Goal: Information Seeking & Learning: Learn about a topic

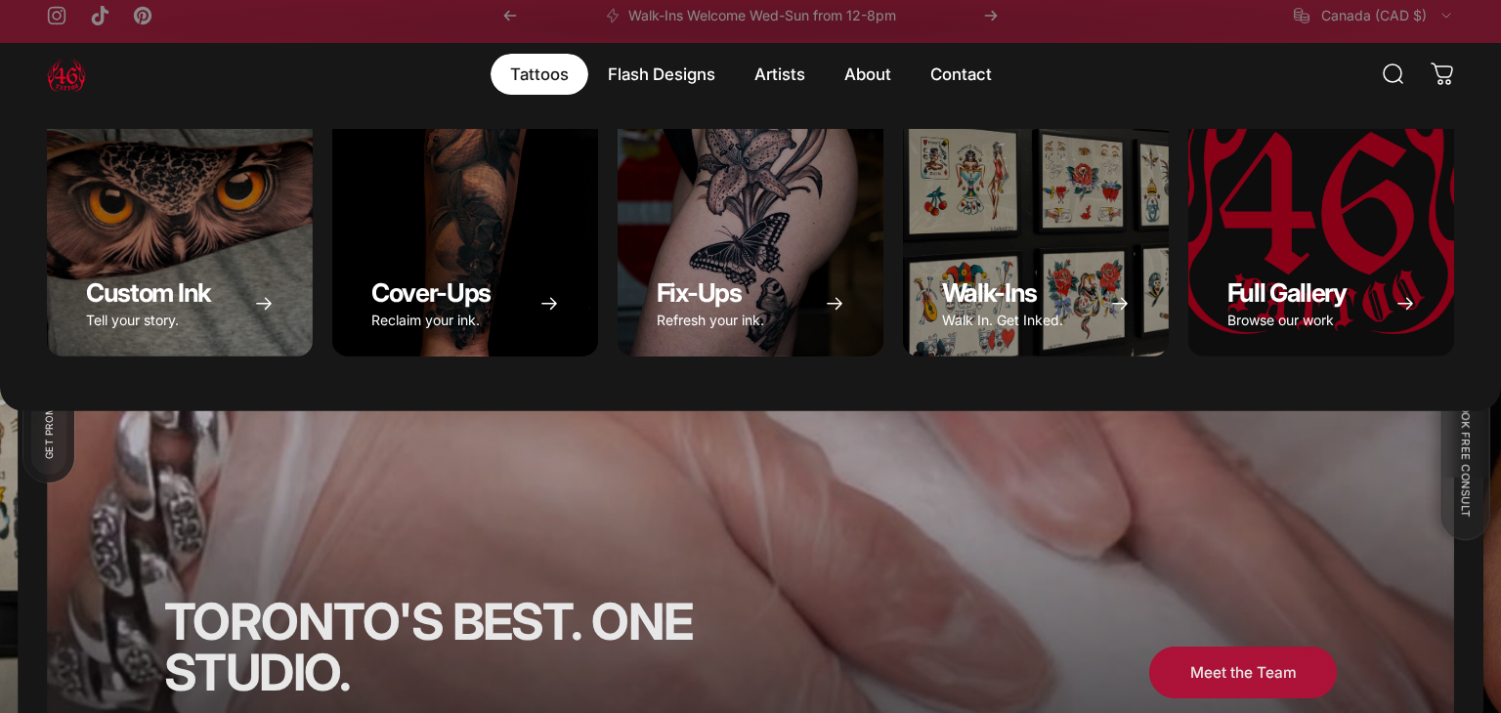
scroll to position [12, 0]
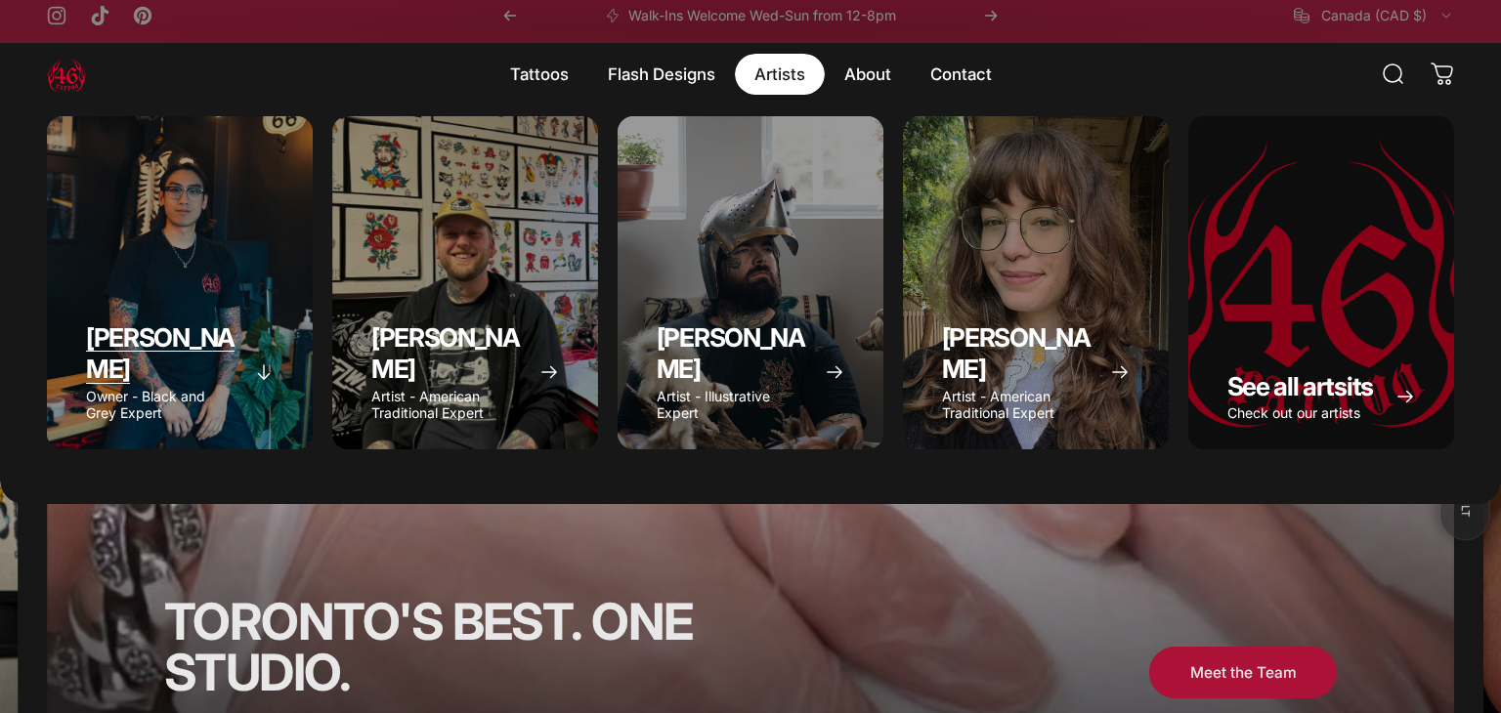
click at [181, 278] on div "Geoffrey Wong" at bounding box center [180, 282] width 266 height 333
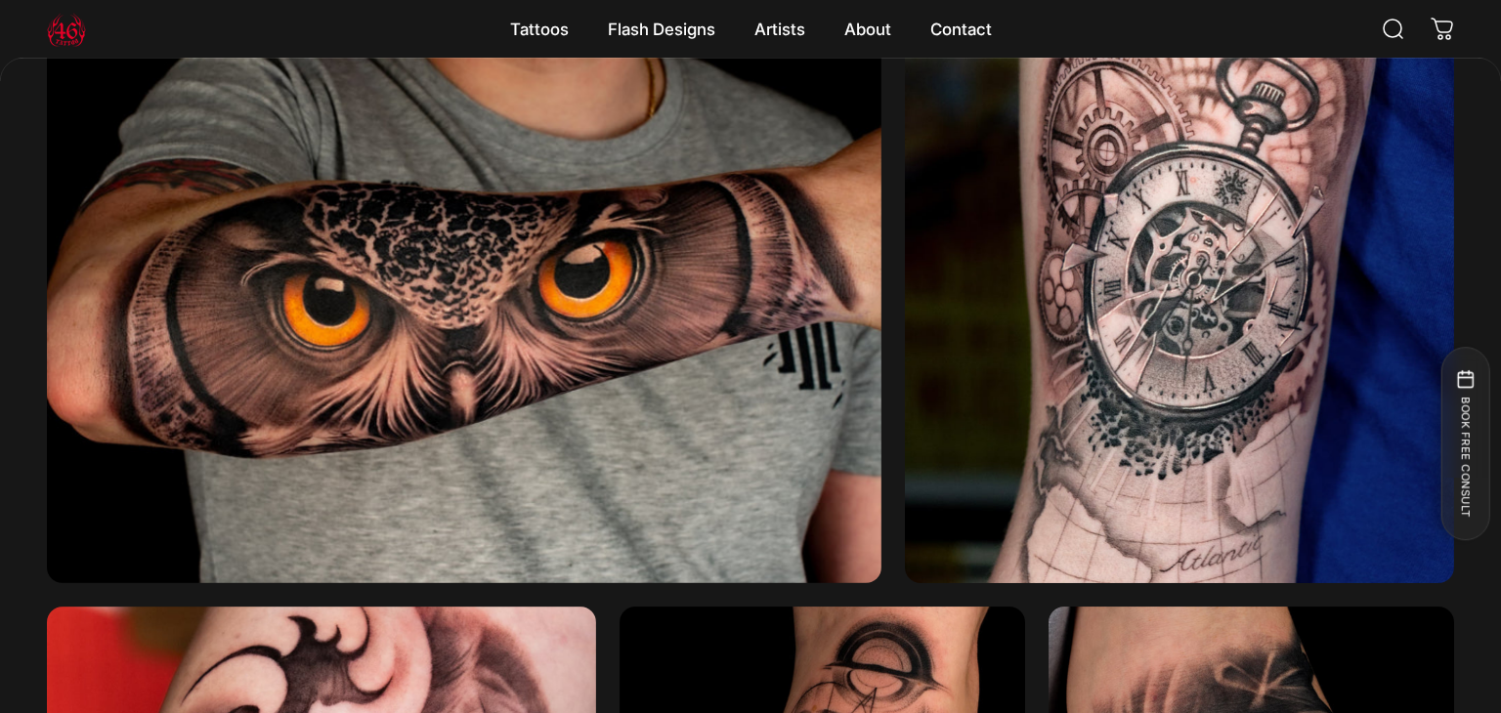
scroll to position [2940, 0]
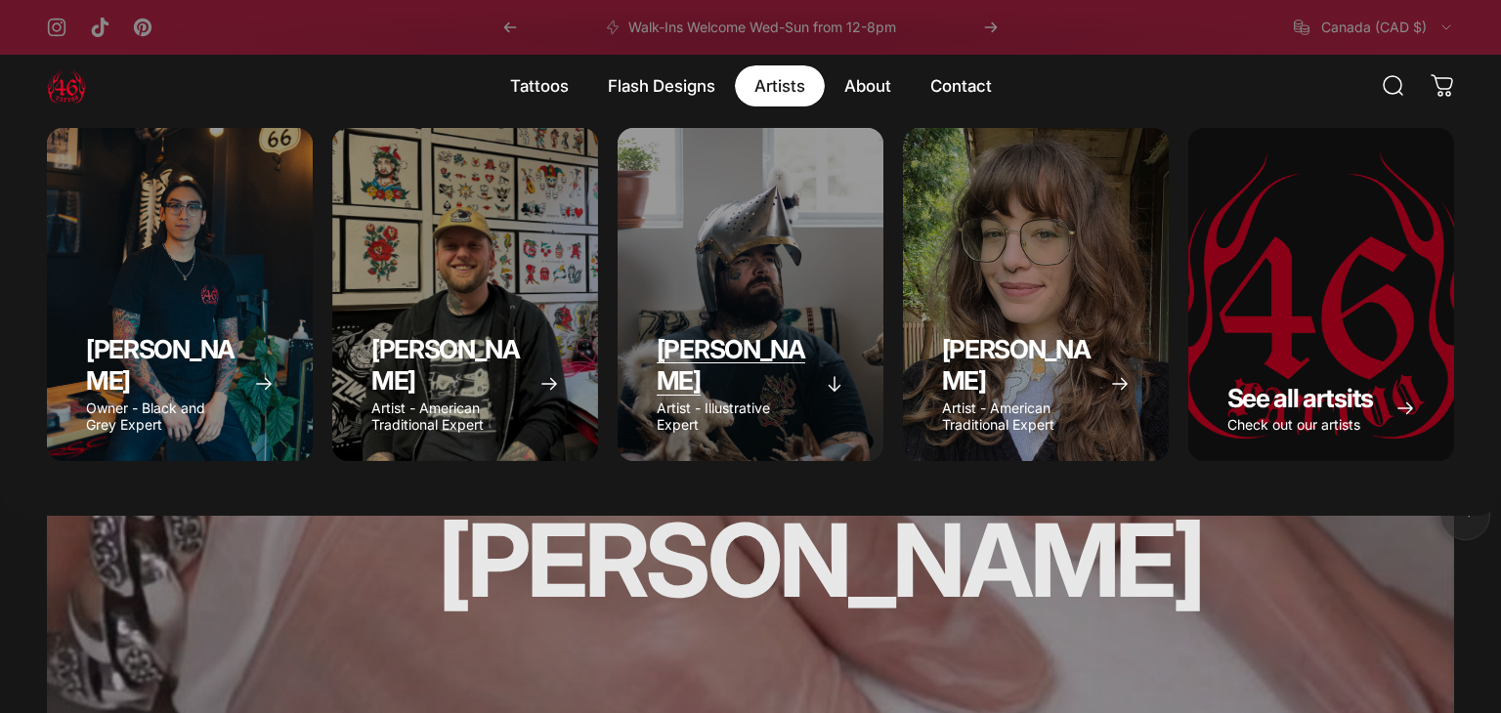
click at [742, 253] on div "Taivas Jättiläinen" at bounding box center [751, 294] width 266 height 333
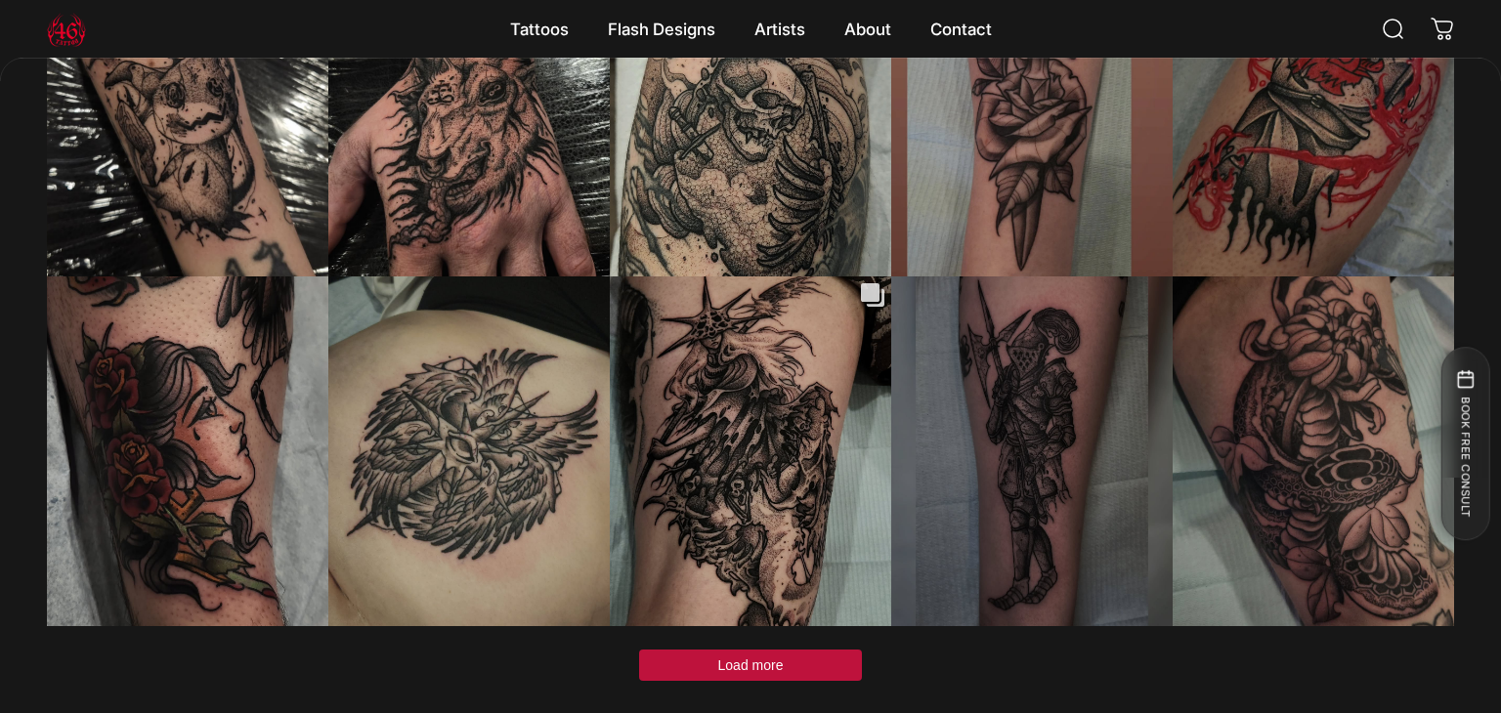
scroll to position [5714, 0]
